Goal: Information Seeking & Learning: Learn about a topic

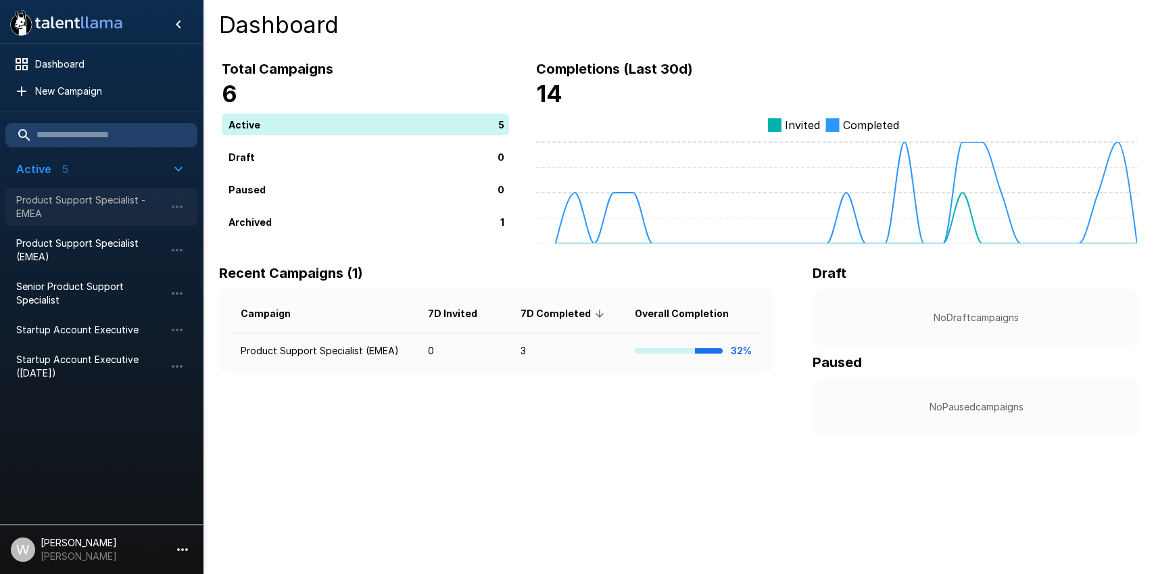
click at [76, 203] on span "Product Support Specialist - EMEA" at bounding box center [90, 206] width 149 height 27
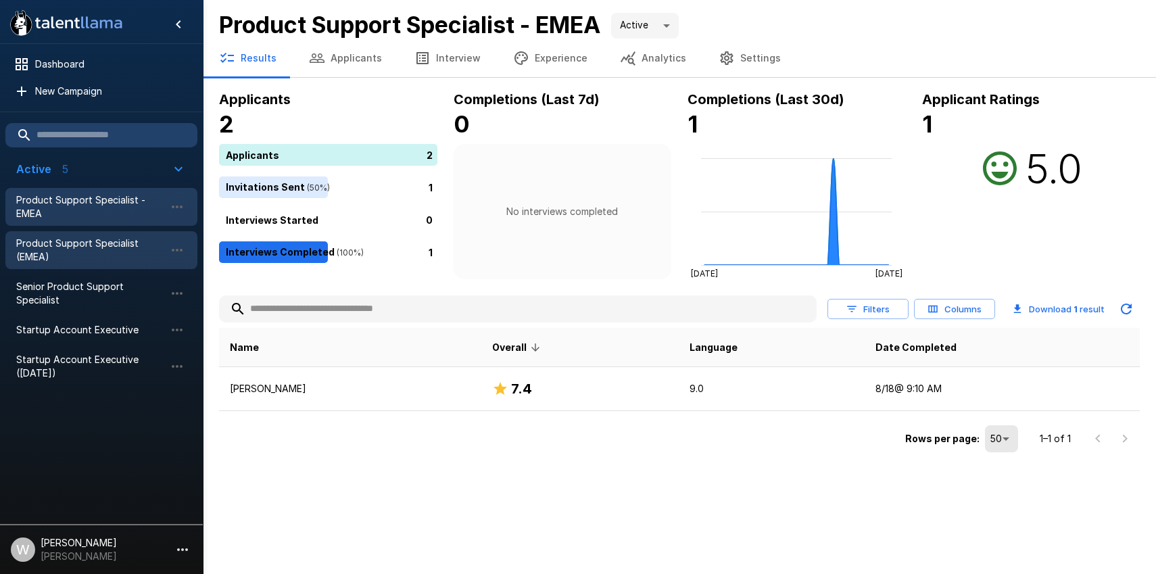
click at [115, 250] on span "Product Support Specialist (EMEA)" at bounding box center [90, 250] width 149 height 27
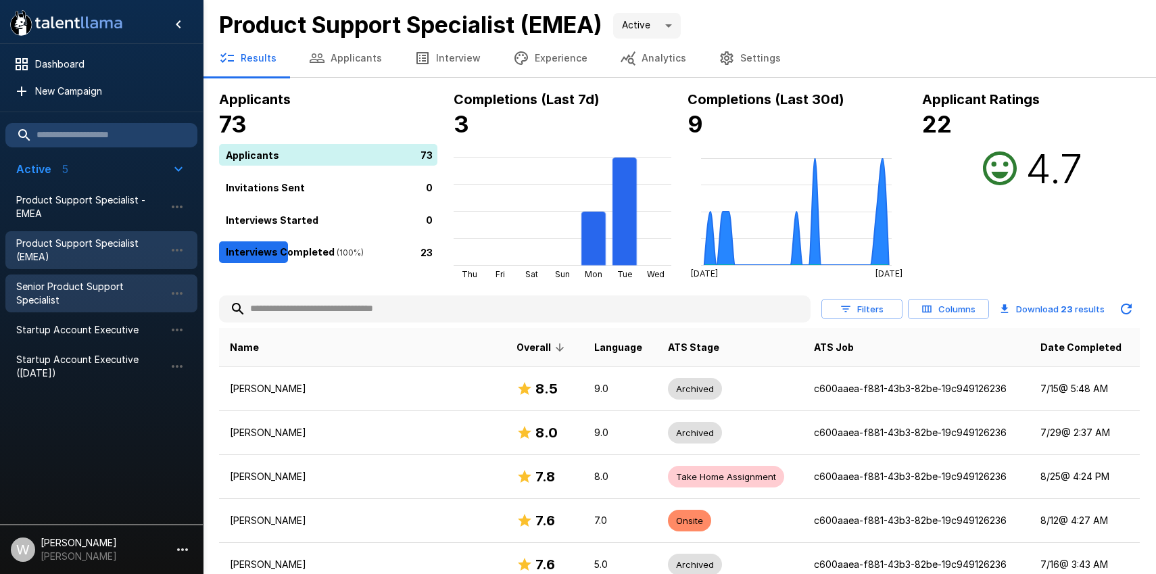
click at [100, 291] on span "Senior Product Support Specialist" at bounding box center [90, 293] width 149 height 27
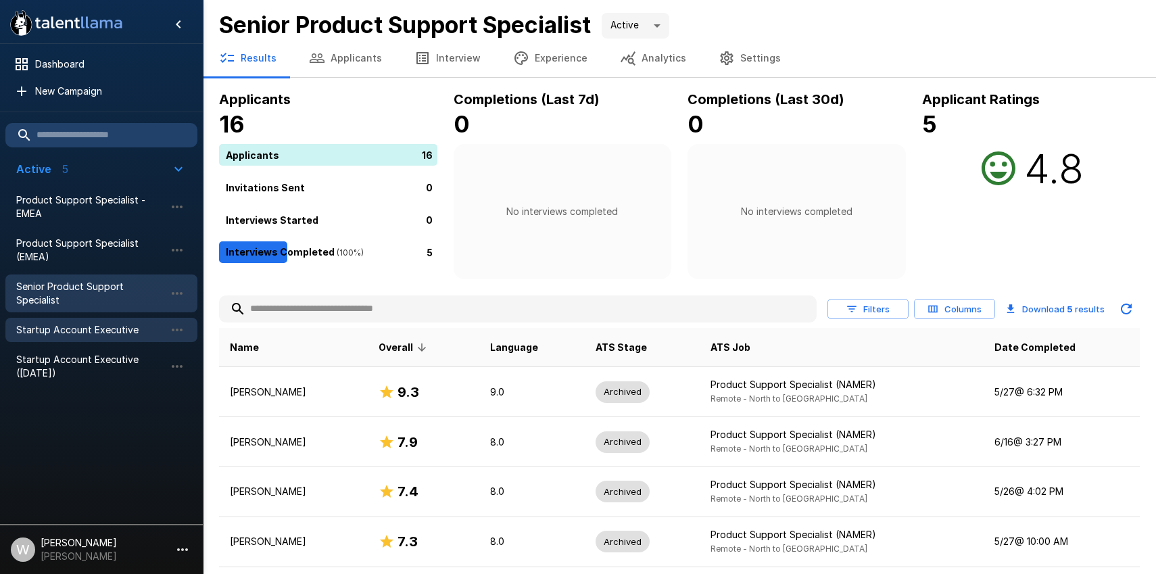
click at [94, 323] on span "Startup Account Executive" at bounding box center [90, 330] width 149 height 14
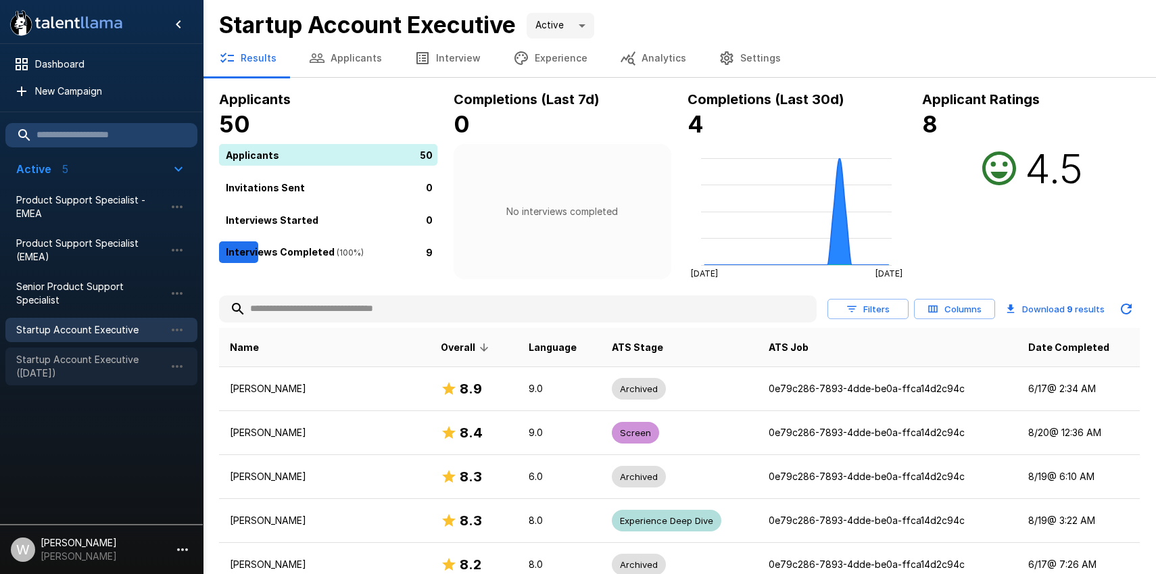
click at [79, 363] on span "Startup Account Executive ([DATE])" at bounding box center [90, 366] width 149 height 27
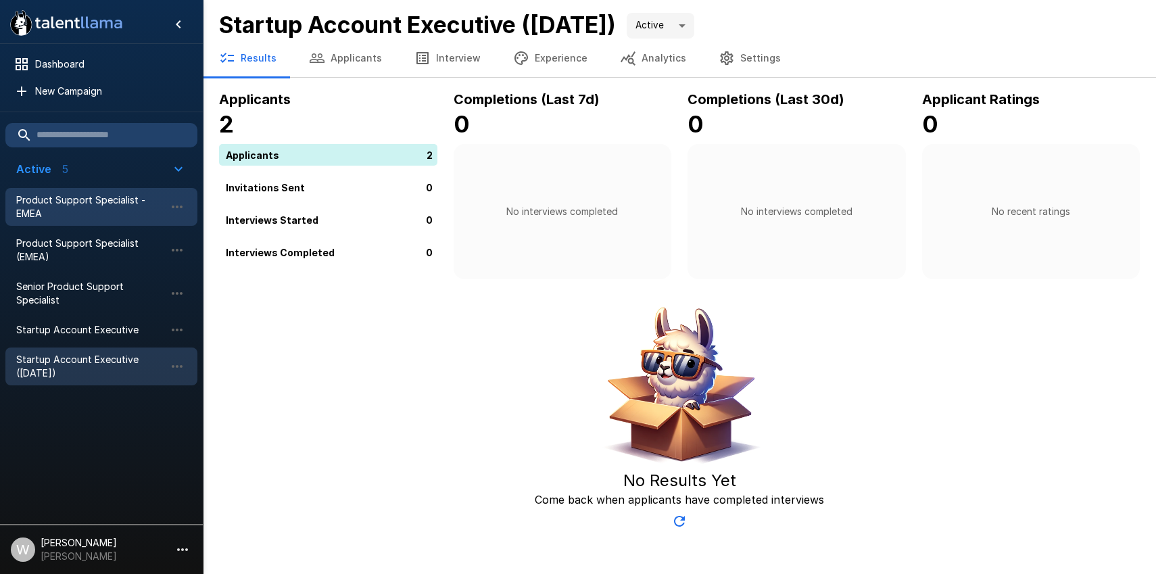
click at [97, 197] on span "Product Support Specialist - EMEA" at bounding box center [90, 206] width 149 height 27
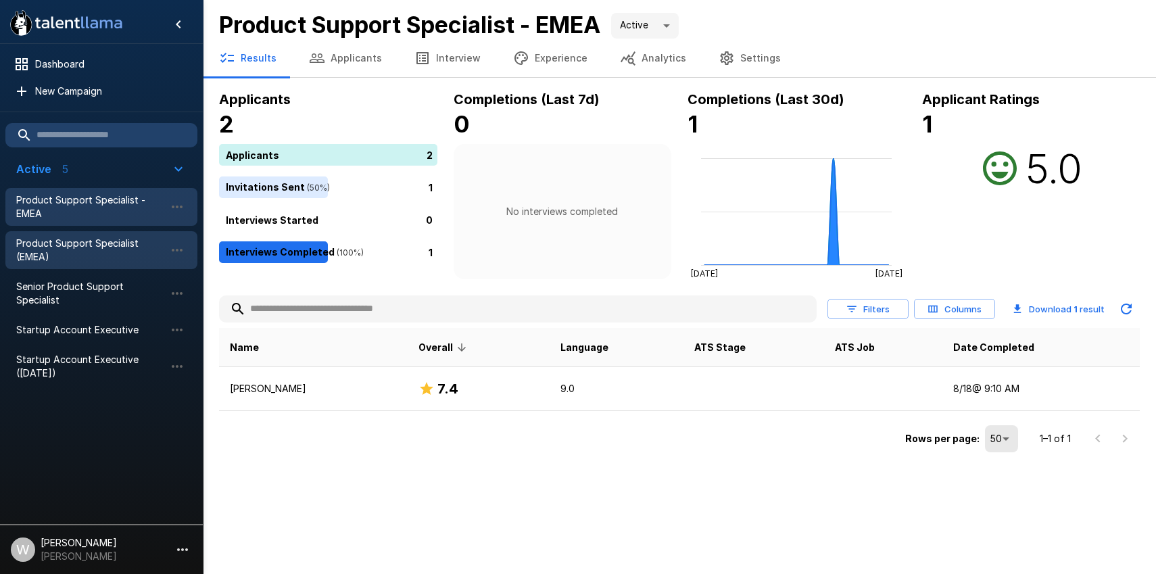
click at [97, 252] on span "Product Support Specialist (EMEA)" at bounding box center [90, 250] width 149 height 27
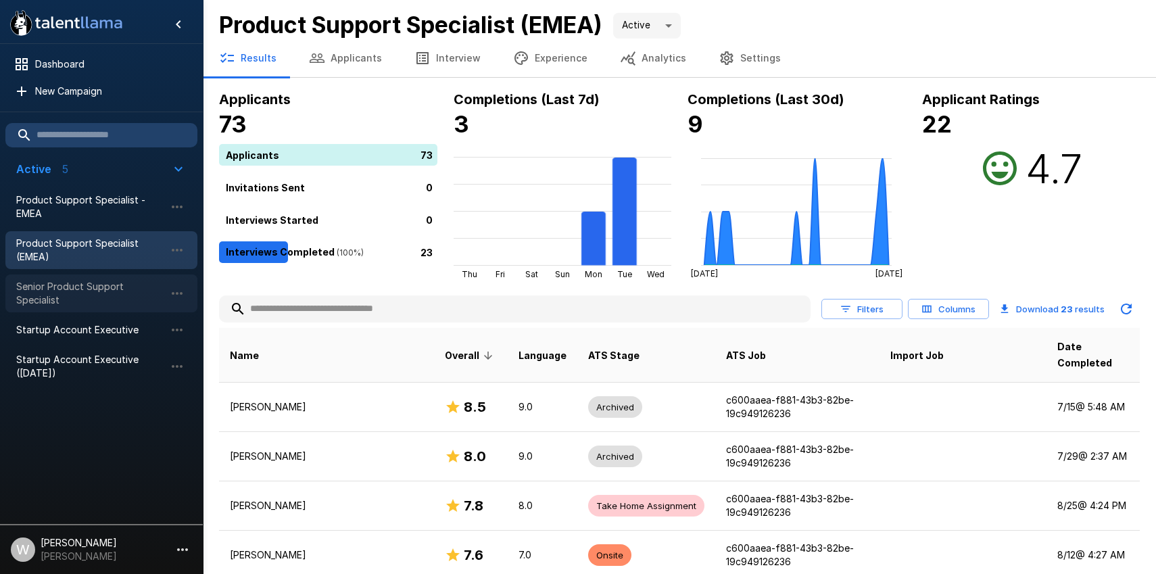
click at [93, 287] on span "Senior Product Support Specialist" at bounding box center [90, 293] width 149 height 27
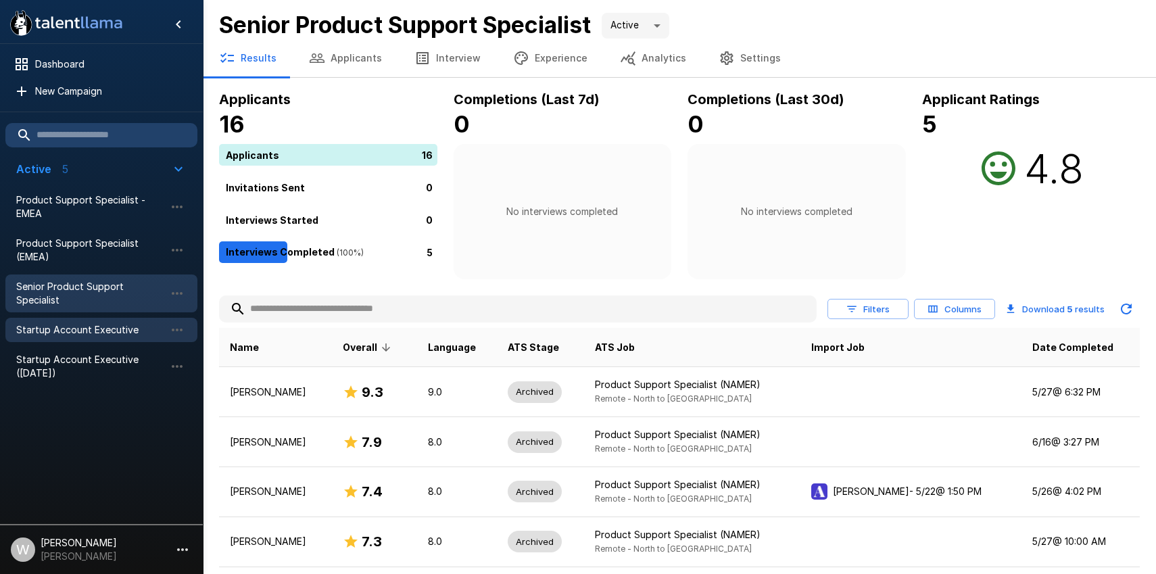
click at [88, 324] on span "Startup Account Executive" at bounding box center [90, 330] width 149 height 14
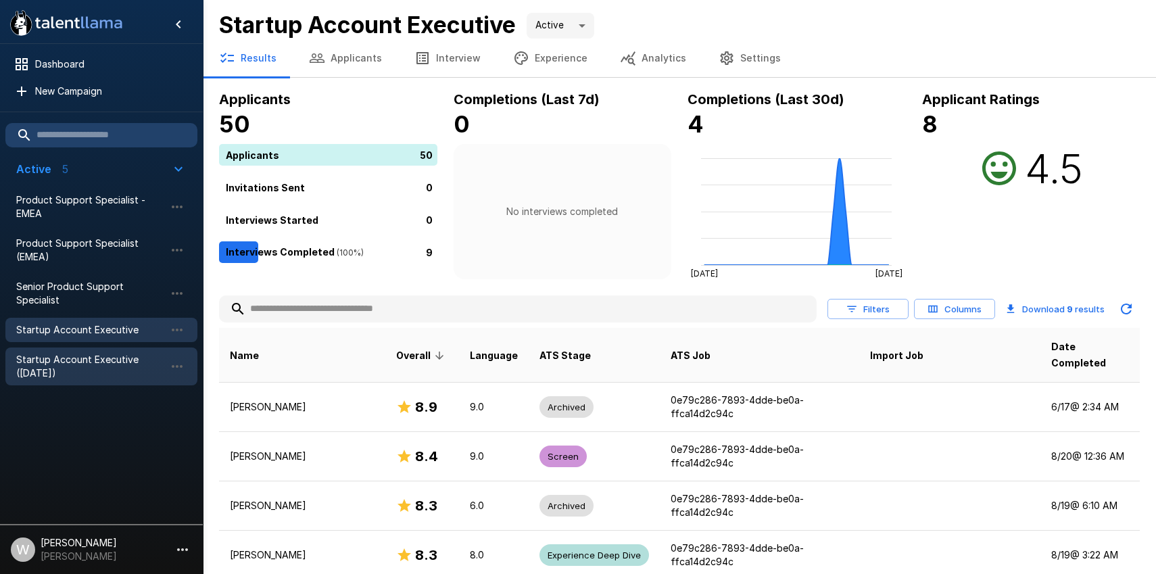
click at [88, 363] on span "Startup Account Executive ([DATE])" at bounding box center [90, 366] width 149 height 27
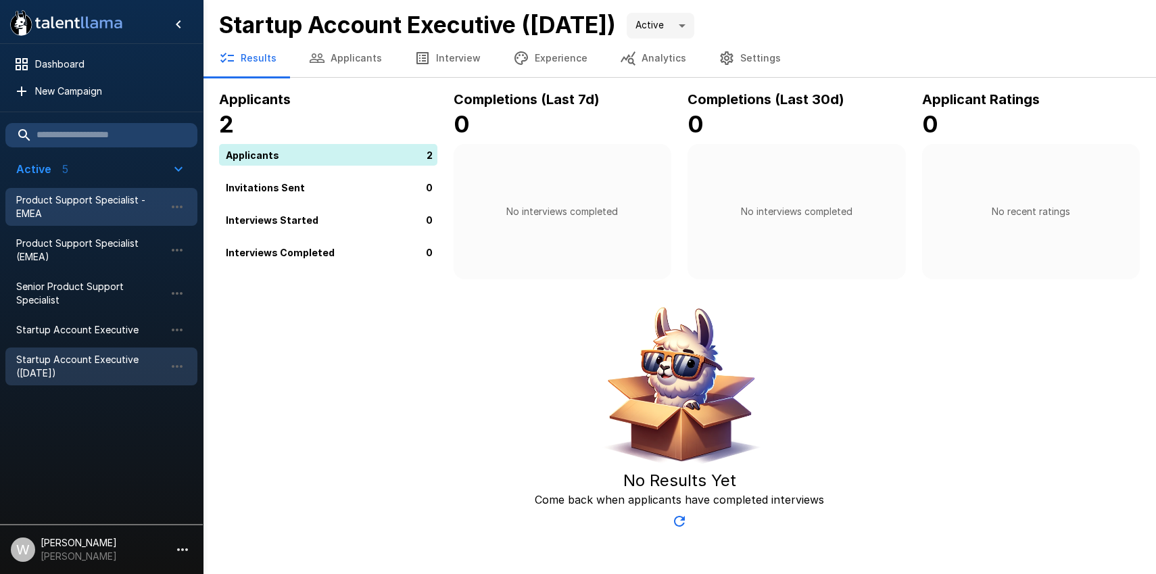
click at [99, 207] on span "Product Support Specialist - EMEA" at bounding box center [90, 206] width 149 height 27
